Goal: Check status: Check status

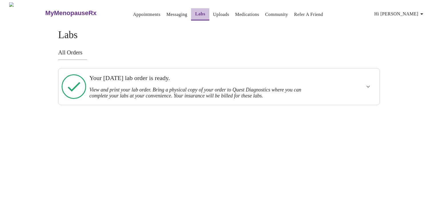
drag, startPoint x: 0, startPoint y: 0, endPoint x: 188, endPoint y: 12, distance: 188.6
click at [195, 12] on link "Labs" at bounding box center [200, 14] width 10 height 8
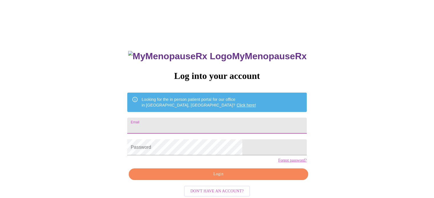
click at [198, 121] on input "Email" at bounding box center [216, 126] width 179 height 16
type input "wakefieldsn78@gmail.com"
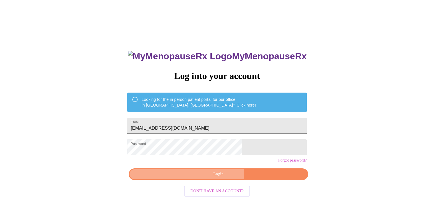
click at [214, 178] on span "Login" at bounding box center [218, 174] width 166 height 7
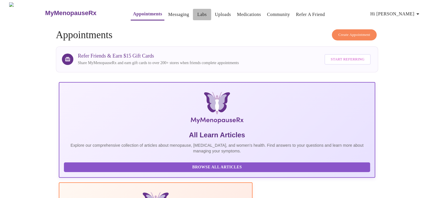
click at [197, 13] on link "Labs" at bounding box center [201, 15] width 9 height 8
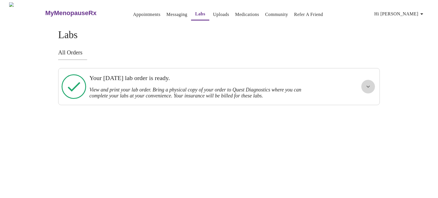
click at [368, 86] on icon "show more" at bounding box center [368, 86] width 7 height 7
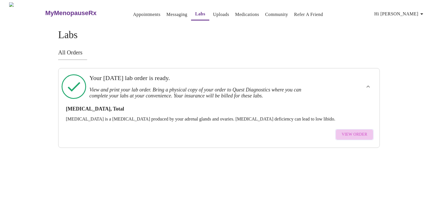
click at [358, 131] on span "View Order" at bounding box center [355, 134] width 26 height 7
